Goal: Information Seeking & Learning: Learn about a topic

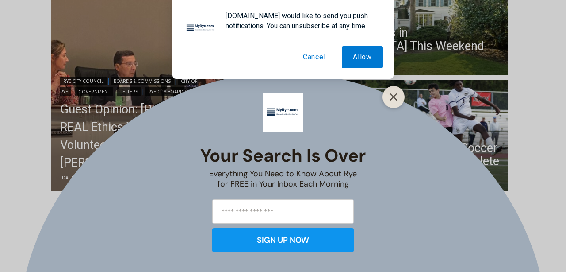
scroll to position [284, 0]
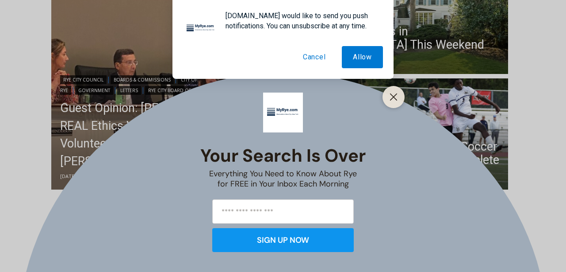
click at [292, 218] on input "email" at bounding box center [283, 211] width 142 height 24
type input "**********"
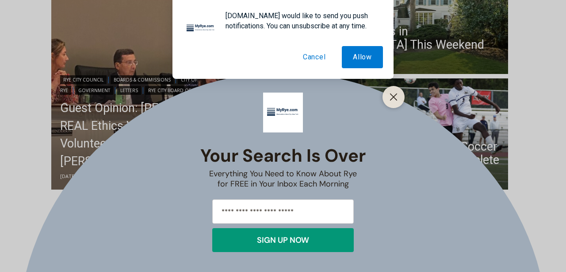
click at [279, 246] on button "SIGN UP NOW" at bounding box center [283, 240] width 142 height 24
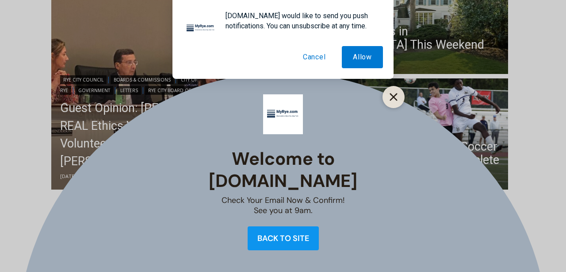
click at [390, 92] on button "Close" at bounding box center [394, 97] width 12 height 12
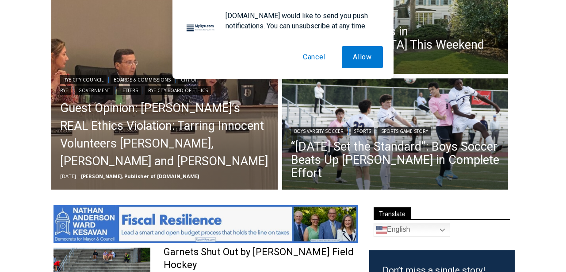
click at [321, 56] on button "Cancel" at bounding box center [314, 57] width 45 height 22
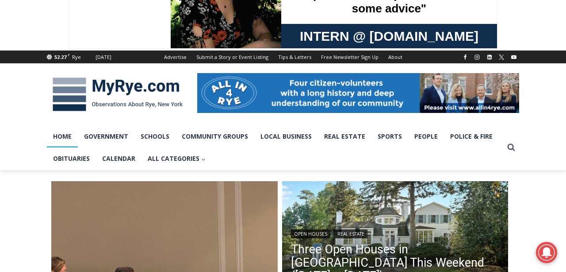
scroll to position [0, 0]
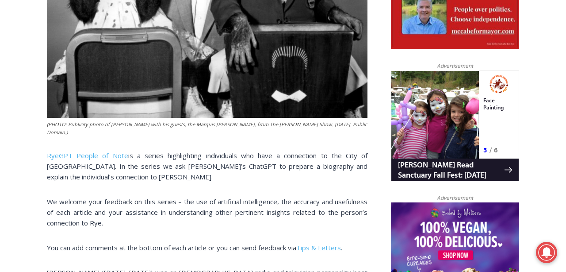
scroll to position [515, 0]
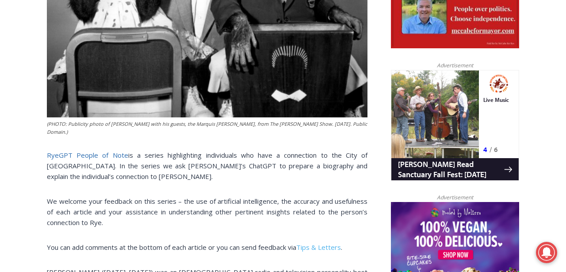
click at [90, 150] on span "RyeGPT People of Note" at bounding box center [87, 154] width 81 height 9
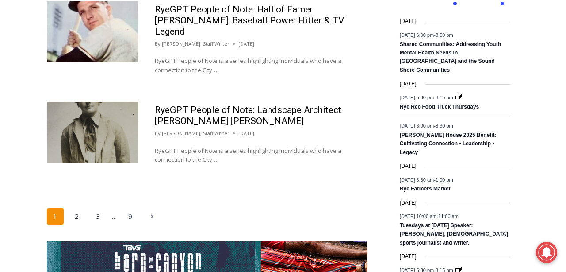
scroll to position [1482, 0]
